Goal: Task Accomplishment & Management: Use online tool/utility

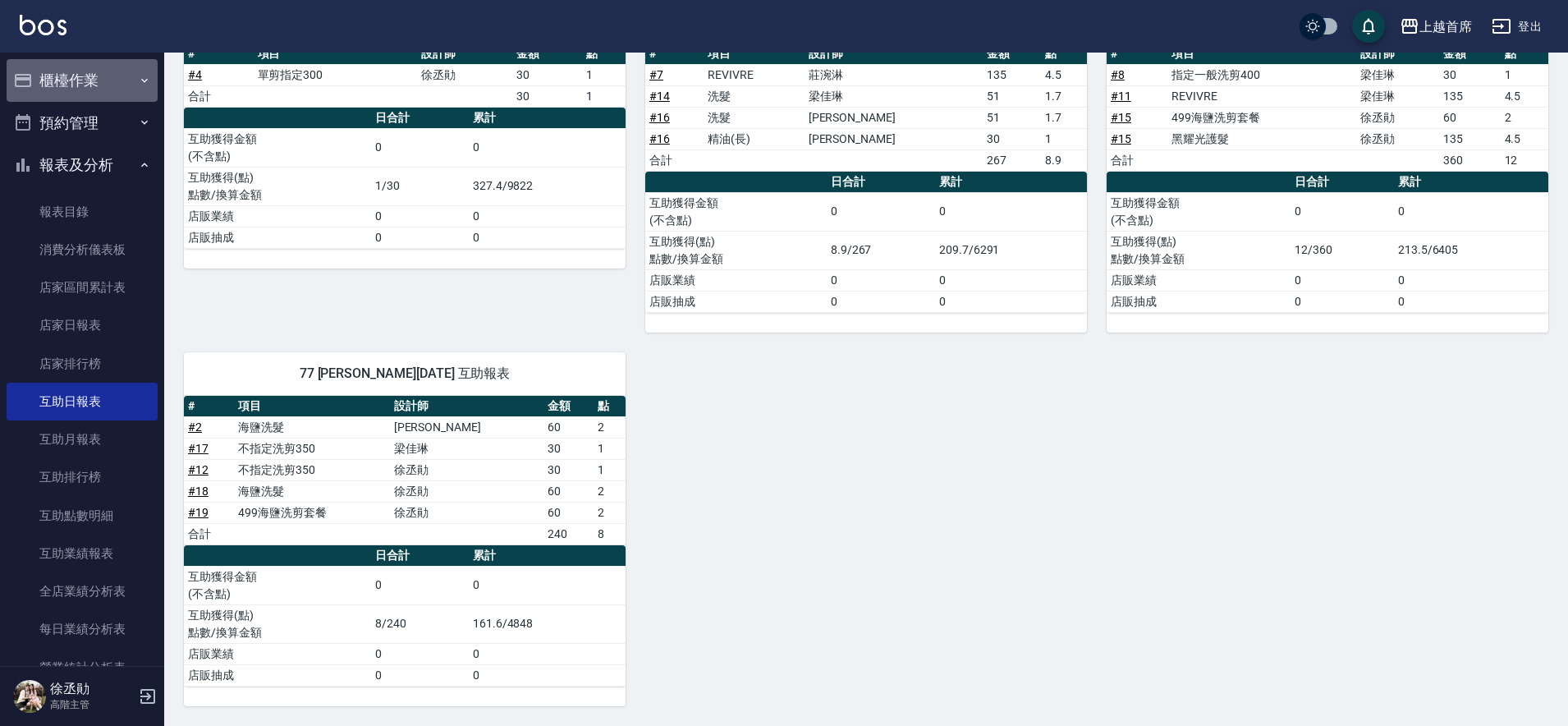
drag, startPoint x: 129, startPoint y: 90, endPoint x: 125, endPoint y: 115, distance: 25.3
click at [129, 90] on button "櫃檯作業" at bounding box center [82, 80] width 151 height 43
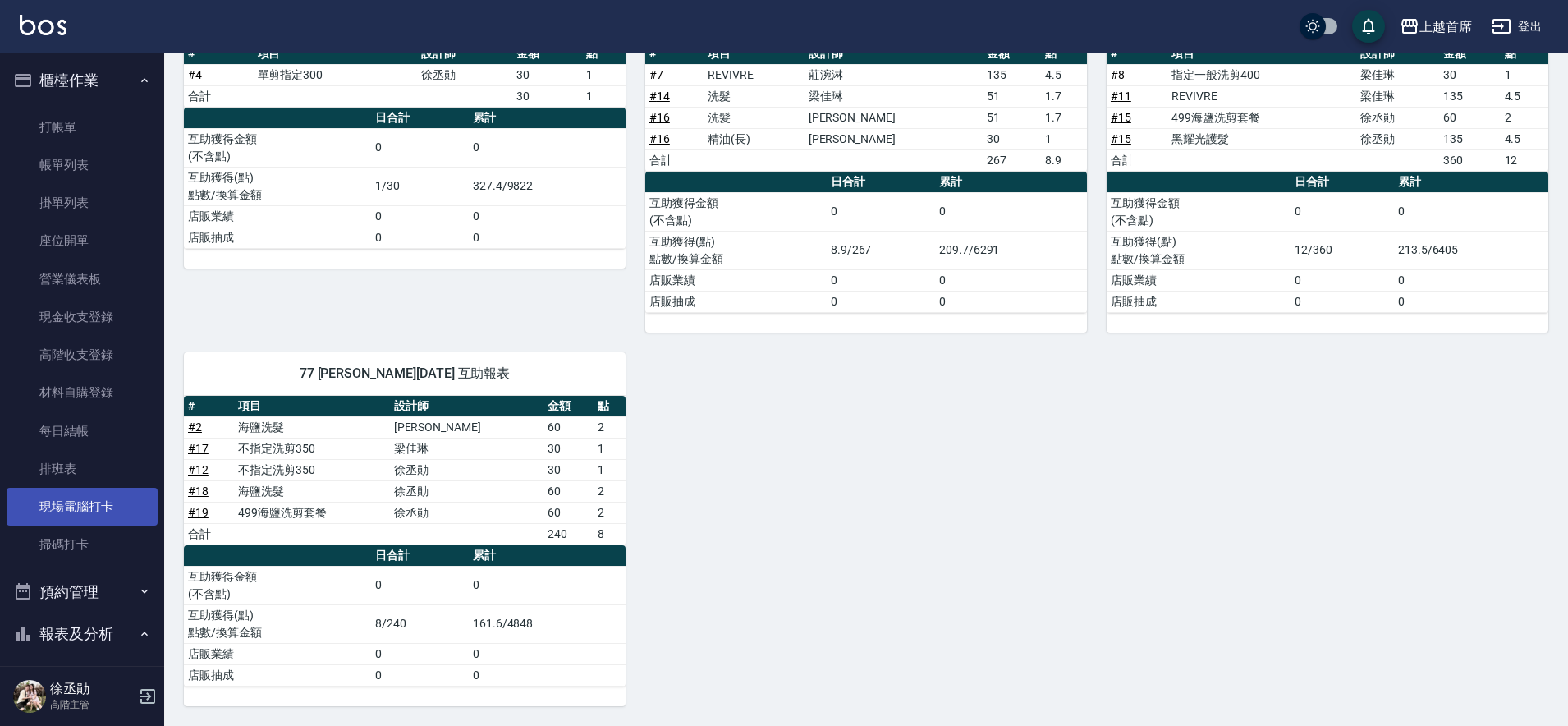
click at [69, 502] on link "現場電腦打卡" at bounding box center [82, 507] width 151 height 38
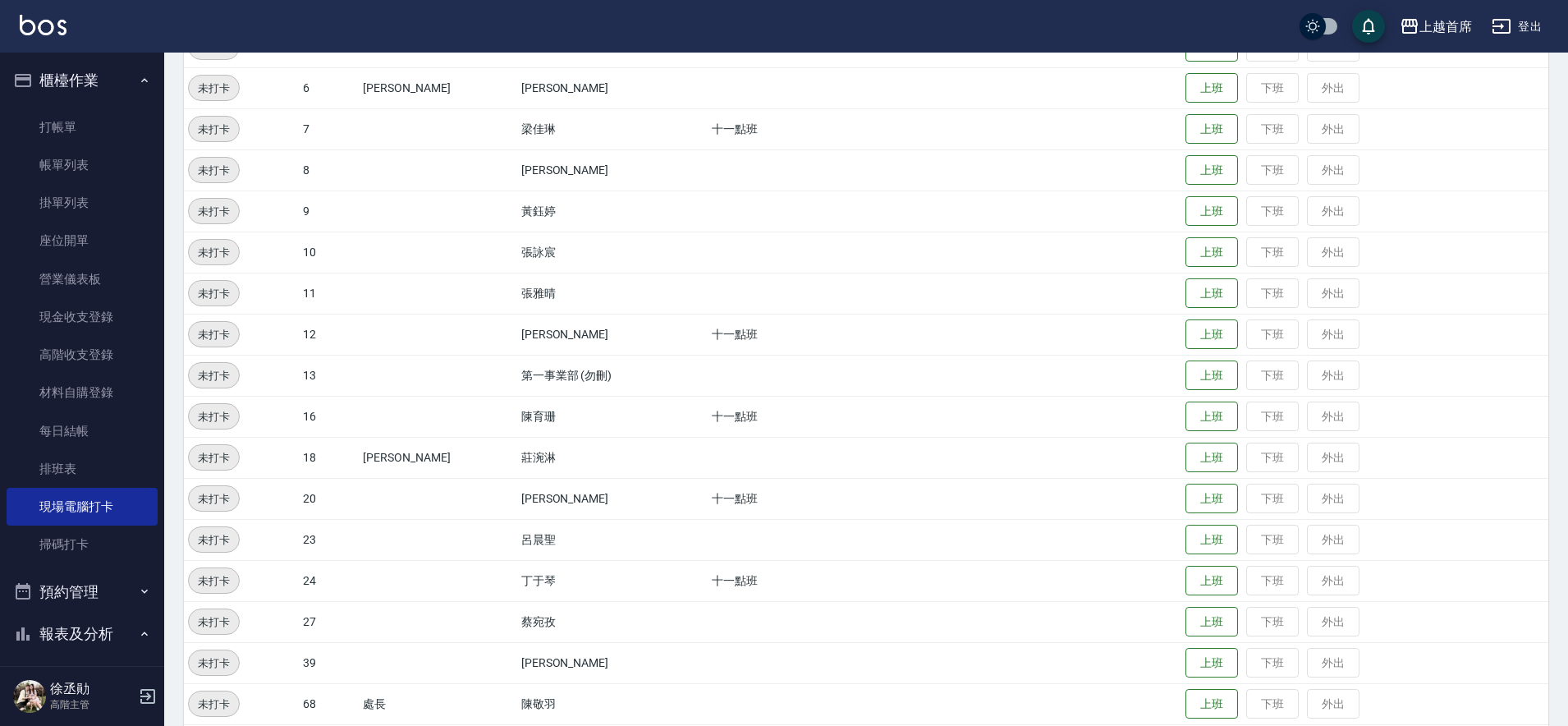
scroll to position [412, 0]
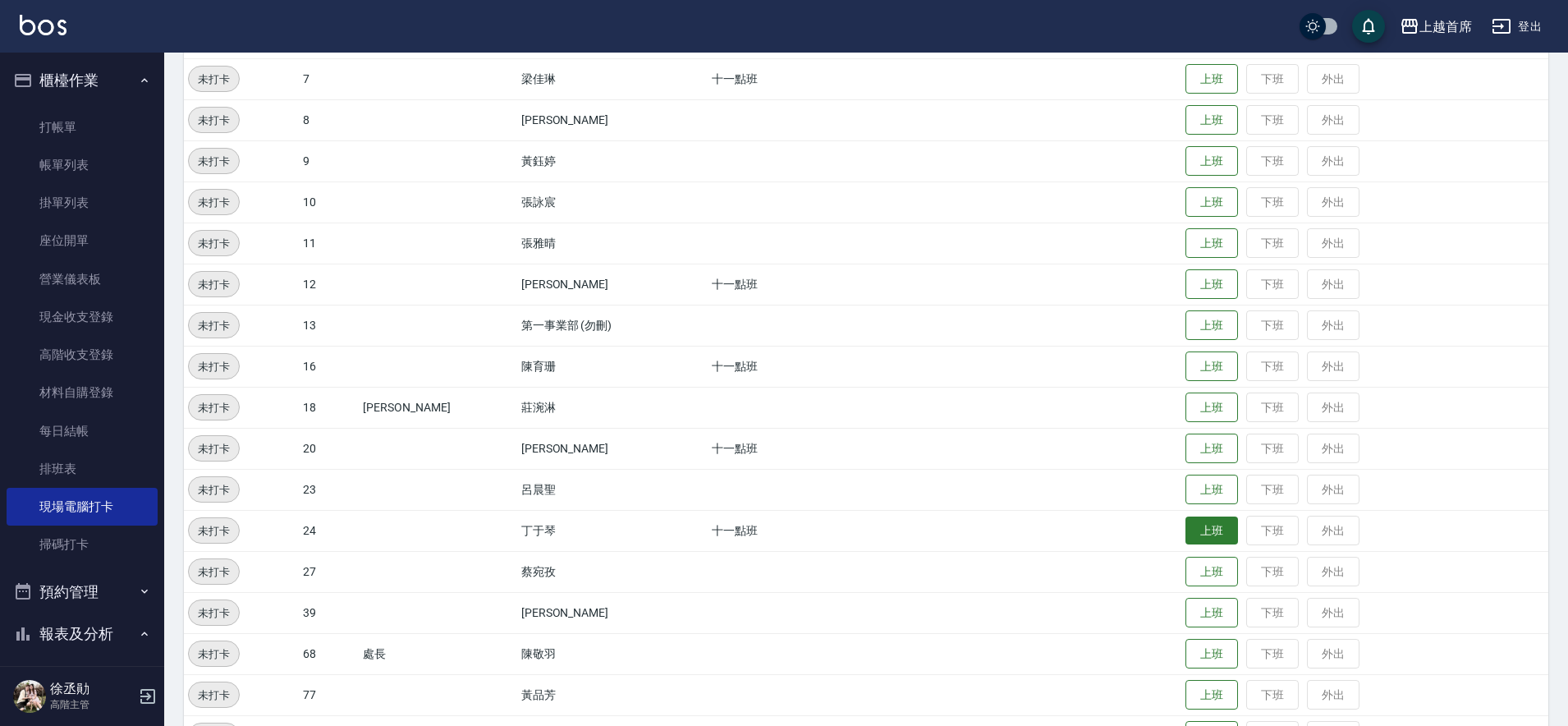
click at [1205, 515] on td "上班 下班 外出" at bounding box center [1365, 530] width 367 height 41
click at [1209, 700] on button "上班" at bounding box center [1212, 695] width 53 height 29
click at [1198, 528] on button "上班" at bounding box center [1212, 531] width 53 height 29
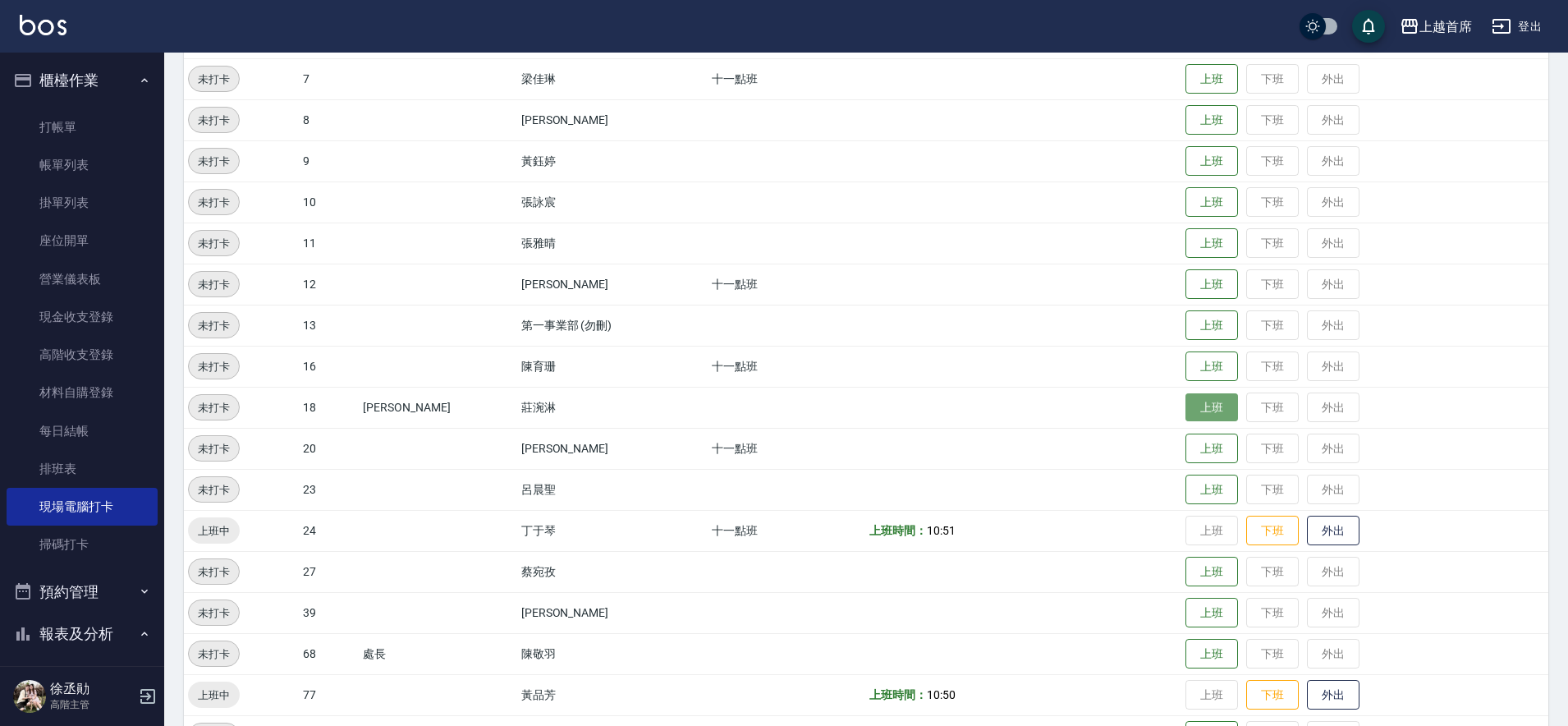
click at [1186, 405] on button "上班" at bounding box center [1212, 408] width 53 height 29
click at [1214, 368] on button "上班" at bounding box center [1212, 367] width 53 height 29
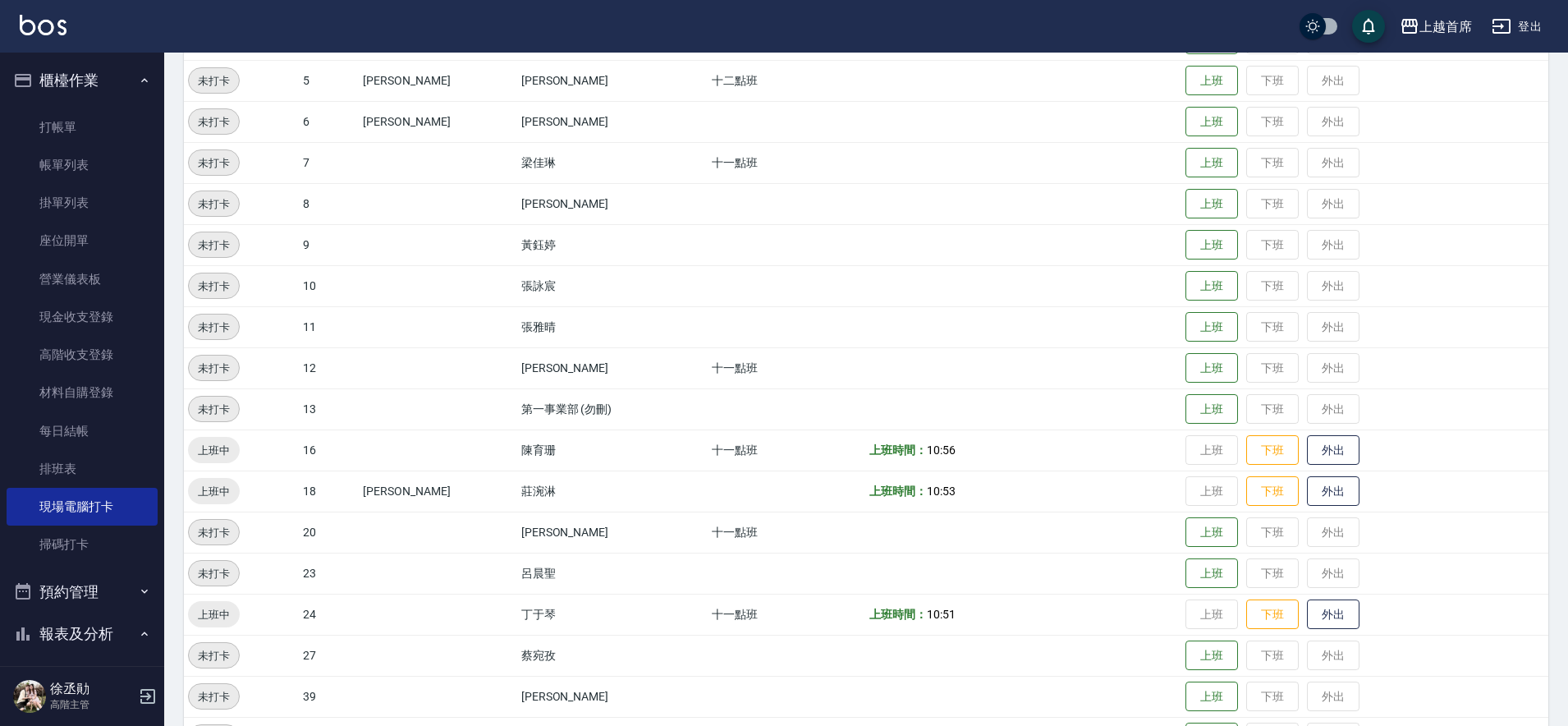
scroll to position [366, 0]
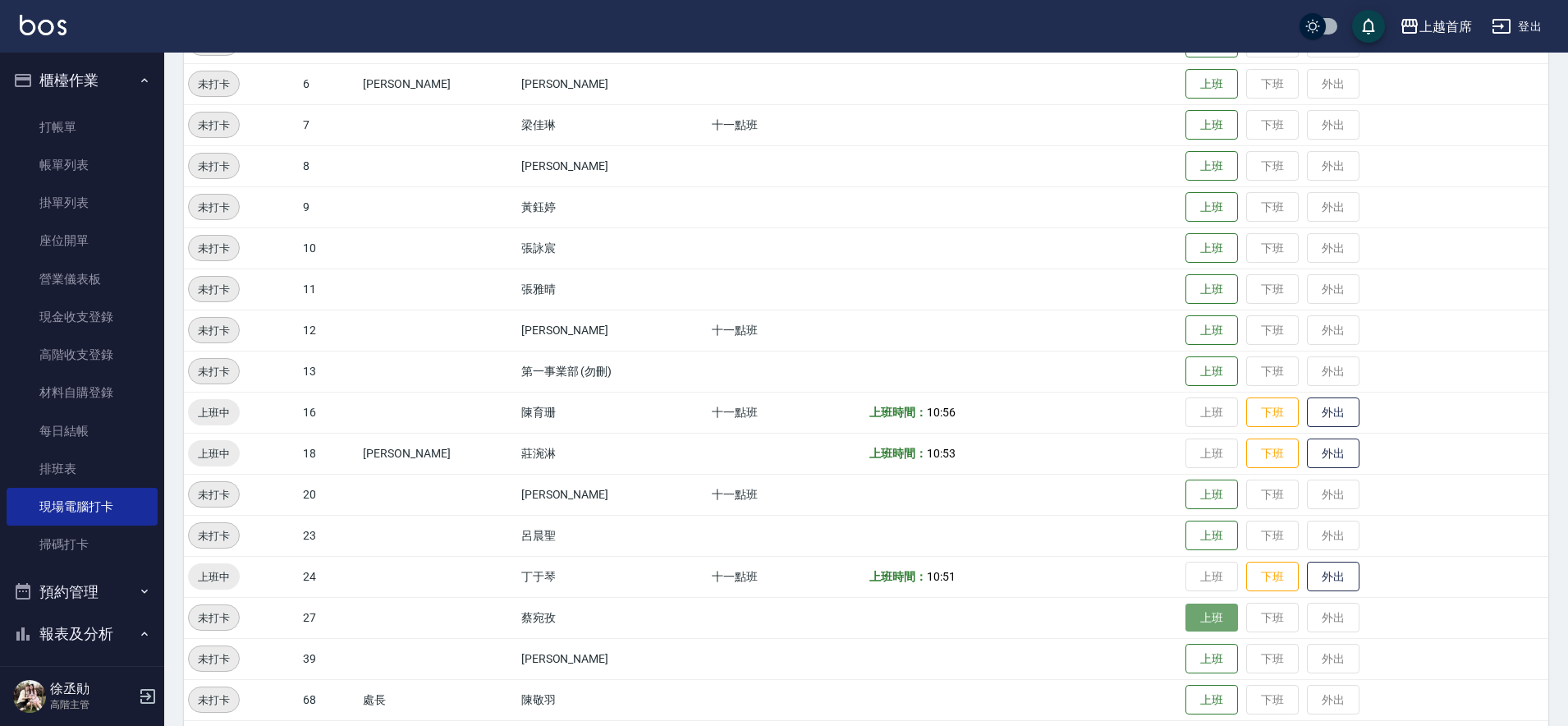
click at [1198, 623] on button "上班" at bounding box center [1212, 618] width 53 height 29
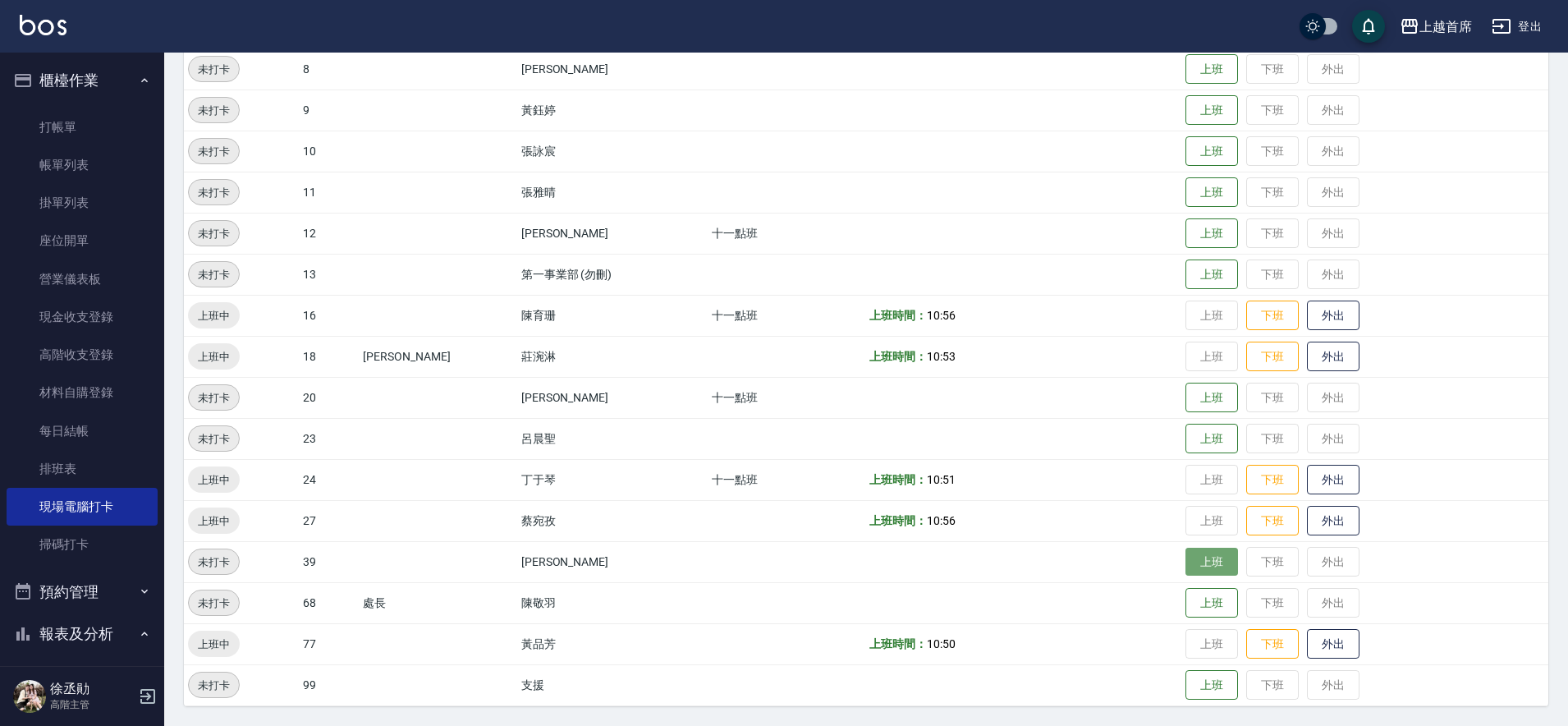
click at [1195, 565] on button "上班" at bounding box center [1212, 562] width 53 height 29
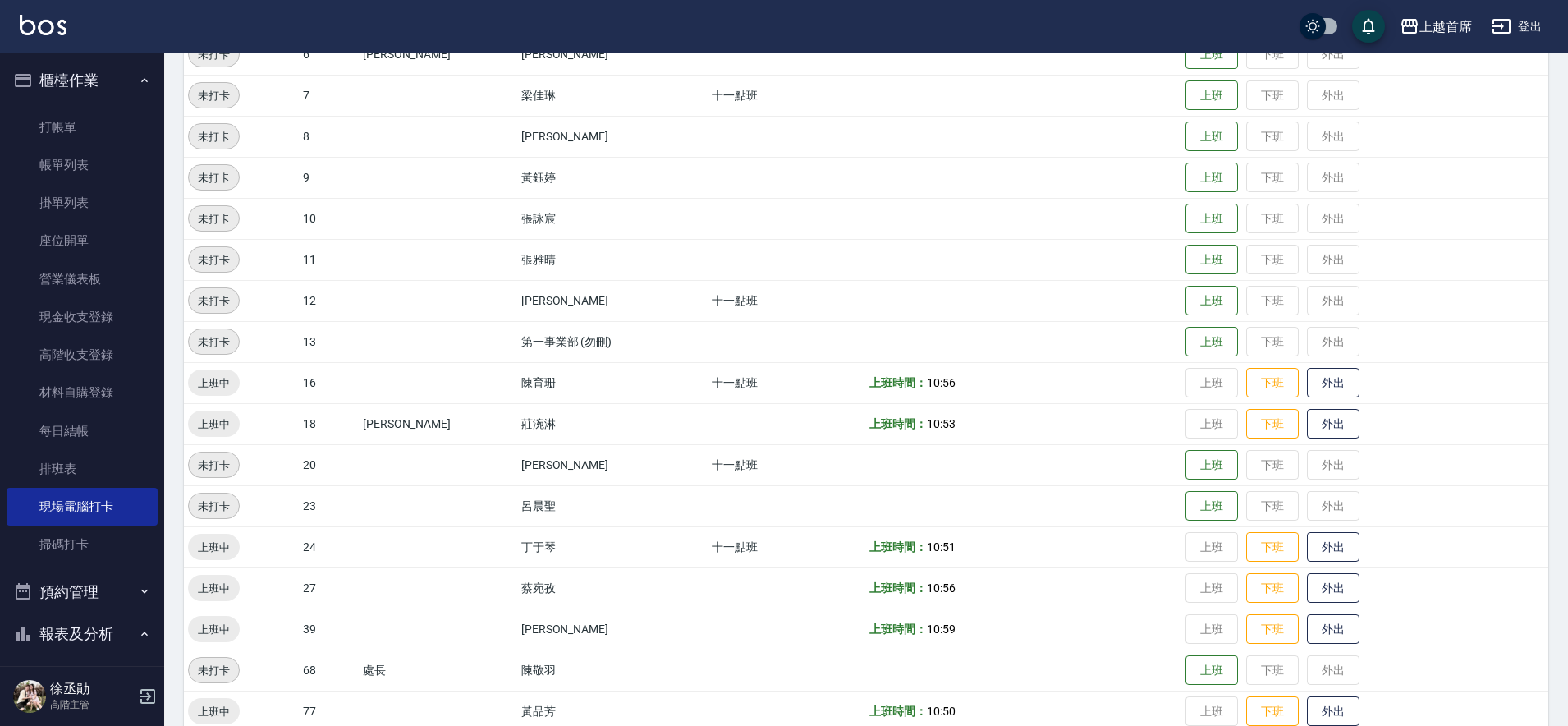
scroll to position [361, 0]
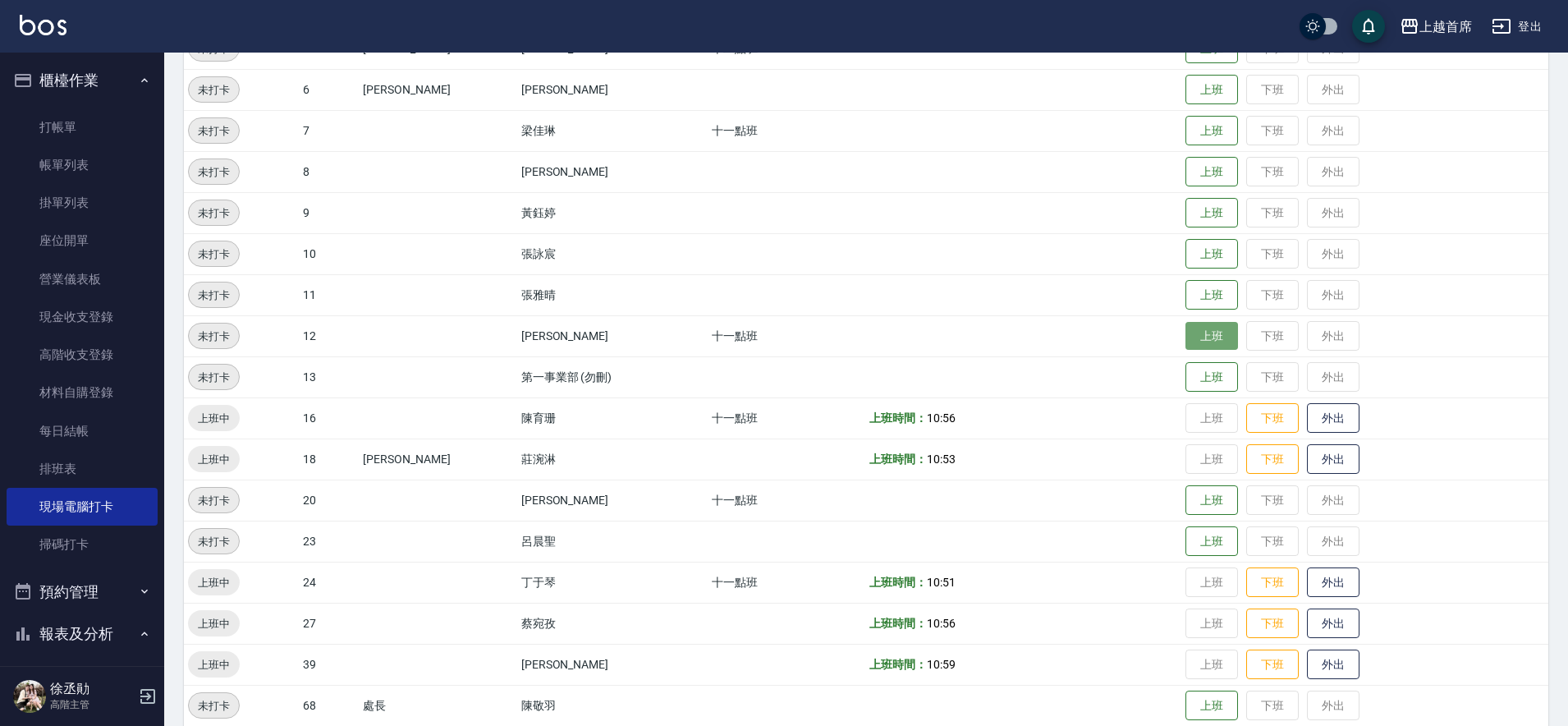
click at [1186, 339] on button "上班" at bounding box center [1212, 336] width 53 height 29
click at [1190, 538] on button "上班" at bounding box center [1212, 542] width 53 height 29
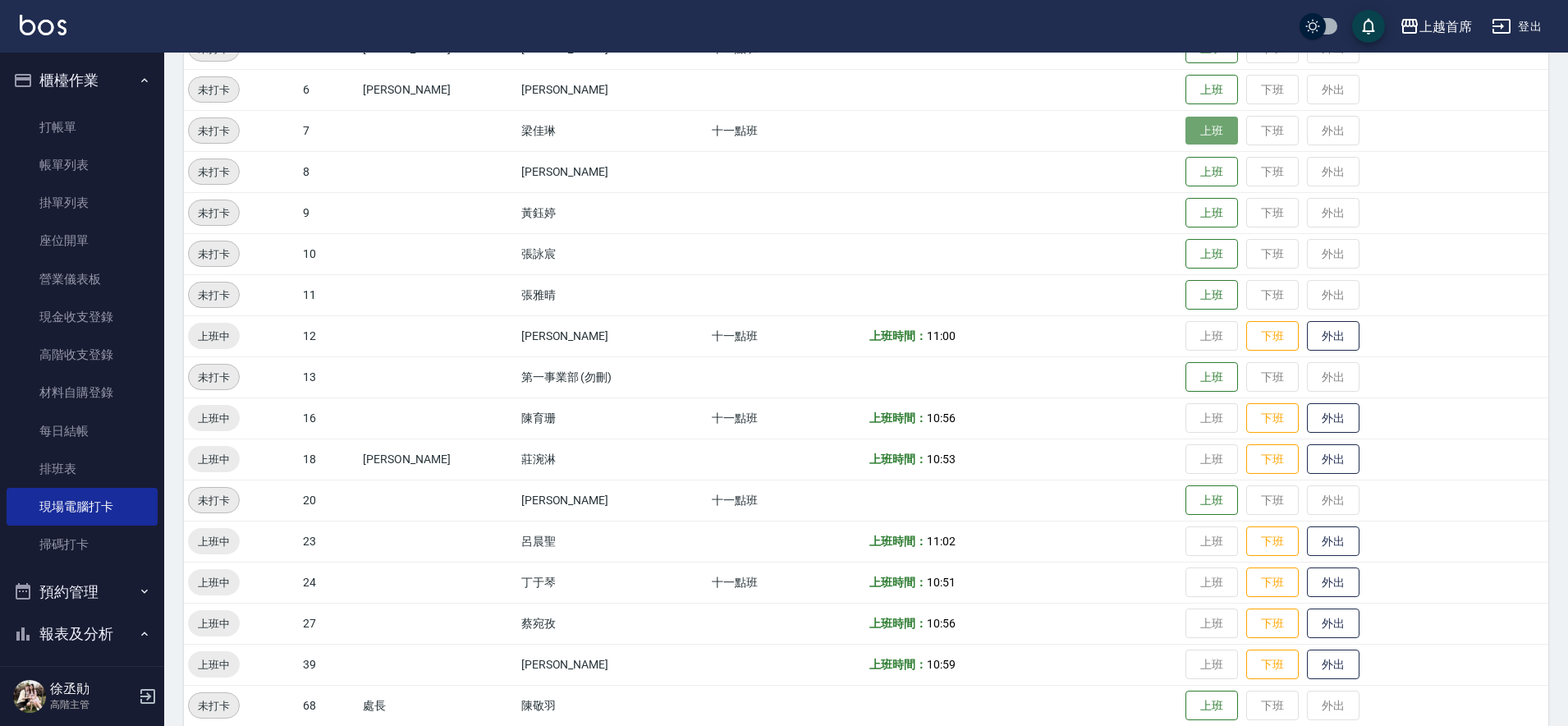
click at [1187, 131] on button "上班" at bounding box center [1212, 131] width 53 height 29
